Goal: Check status: Check status

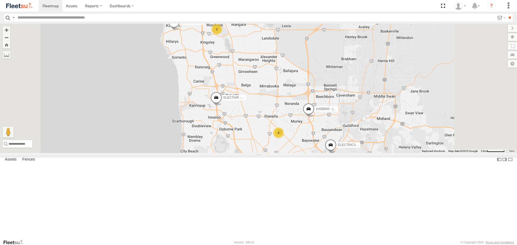
click at [0, 0] on span at bounding box center [0, 0] width 0 height 0
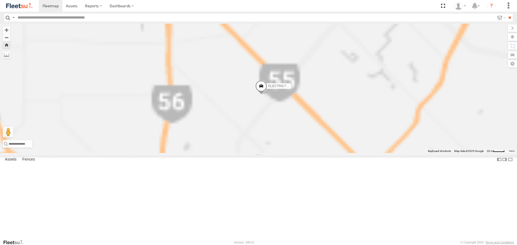
click at [267, 95] on span at bounding box center [261, 88] width 12 height 15
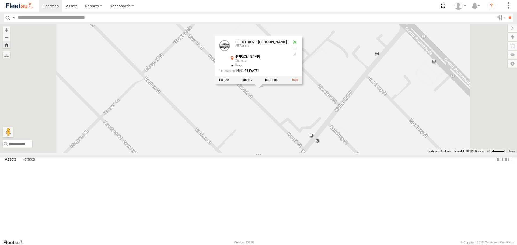
click at [327, 142] on div "ELECTRIC7 - [PERSON_NAME] ELECTRIC7 - [PERSON_NAME] Assets [PERSON_NAME] -31.90…" at bounding box center [258, 88] width 517 height 129
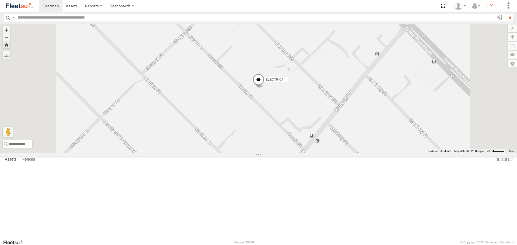
click at [0, 0] on span at bounding box center [0, 0] width 0 height 0
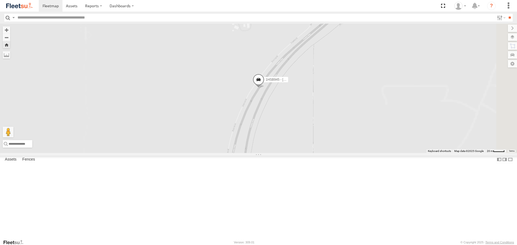
click at [265, 88] on span at bounding box center [259, 81] width 12 height 15
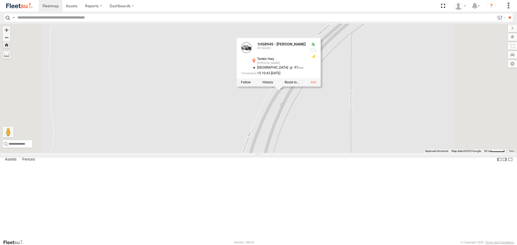
click at [33, 7] on link at bounding box center [19, 6] width 39 height 12
